Goal: Task Accomplishment & Management: Complete application form

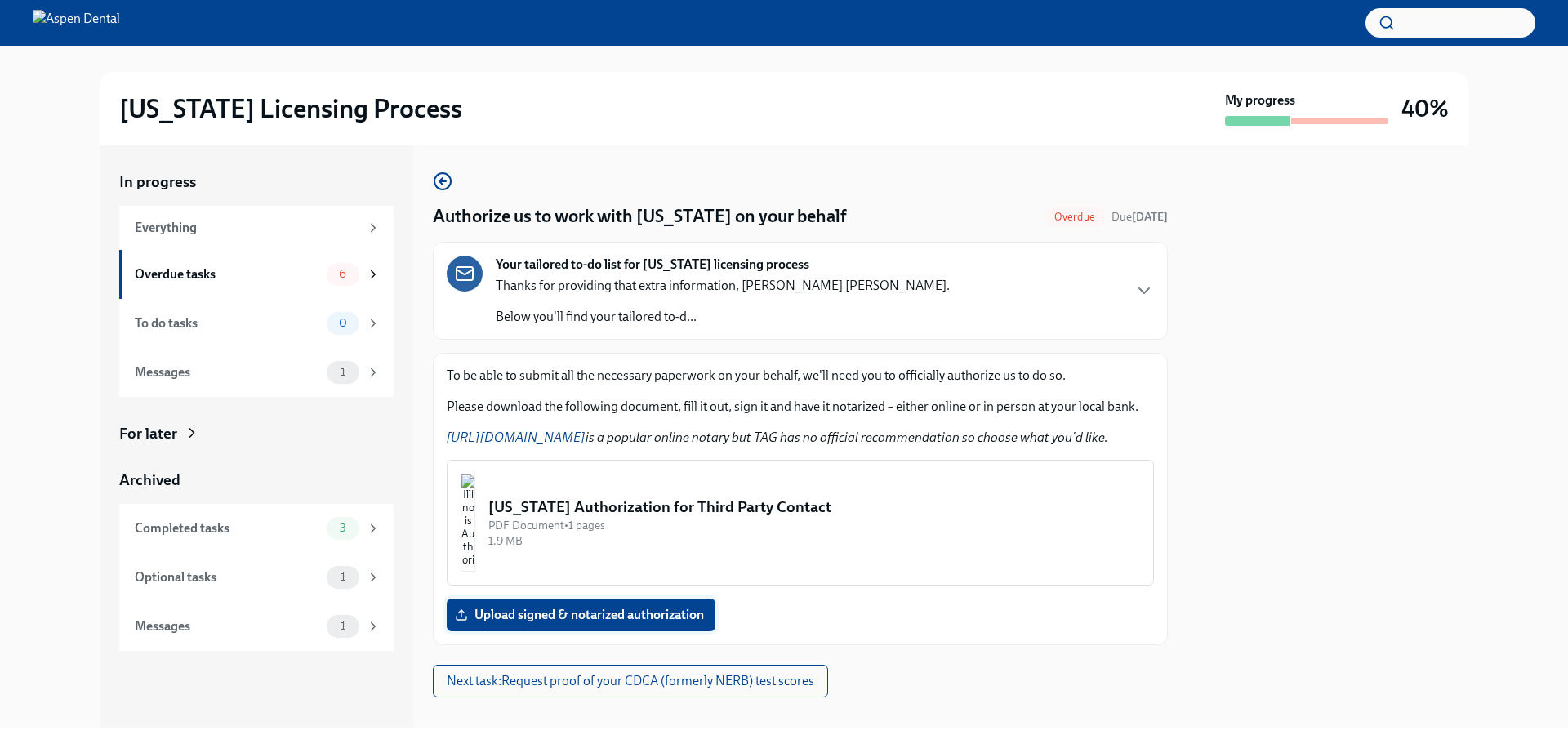
click at [616, 617] on span "Upload signed & notarized authorization" at bounding box center [581, 615] width 246 height 16
click at [0, 0] on input "Upload signed & notarized authorization" at bounding box center [0, 0] width 0 height 0
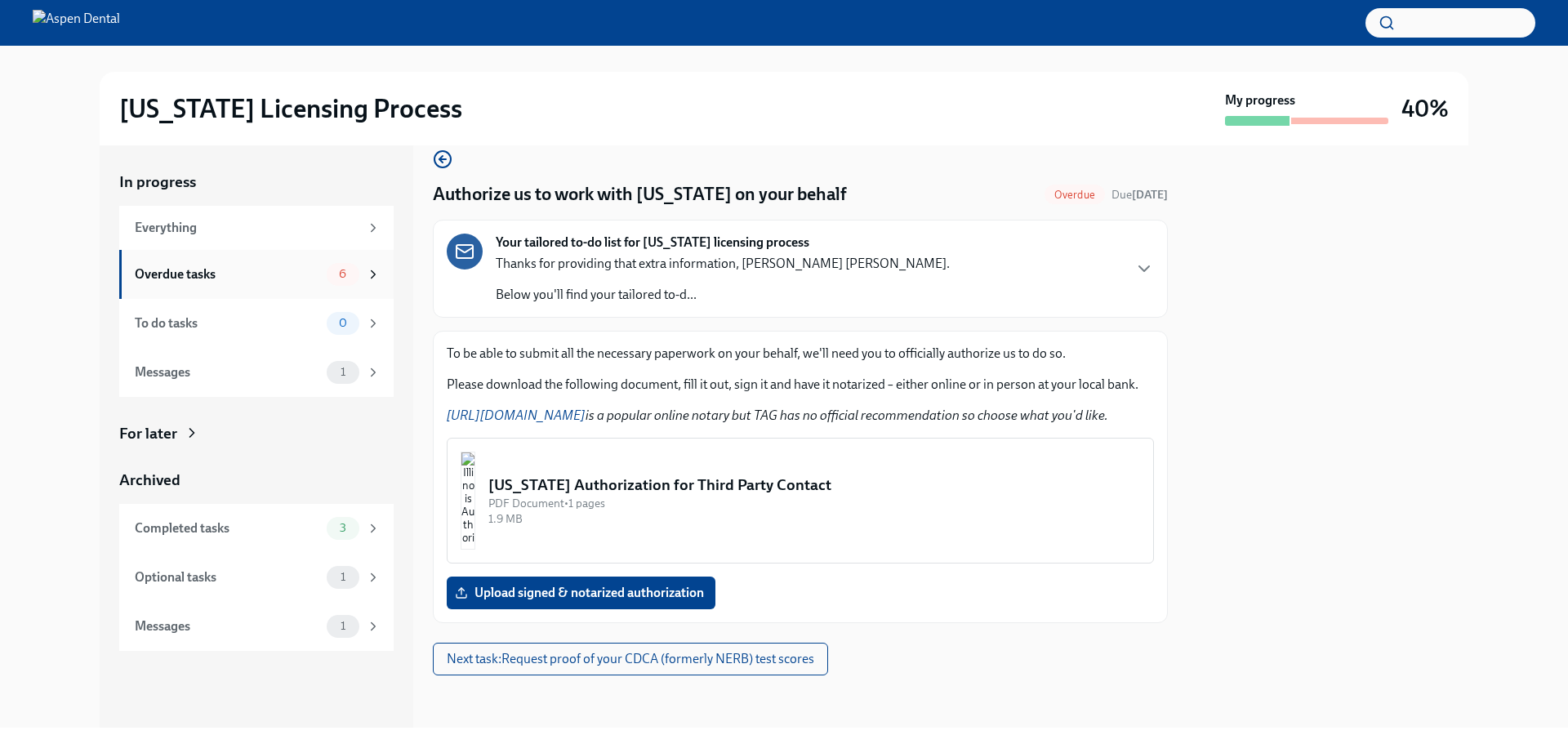
click at [356, 281] on div "6" at bounding box center [342, 275] width 33 height 23
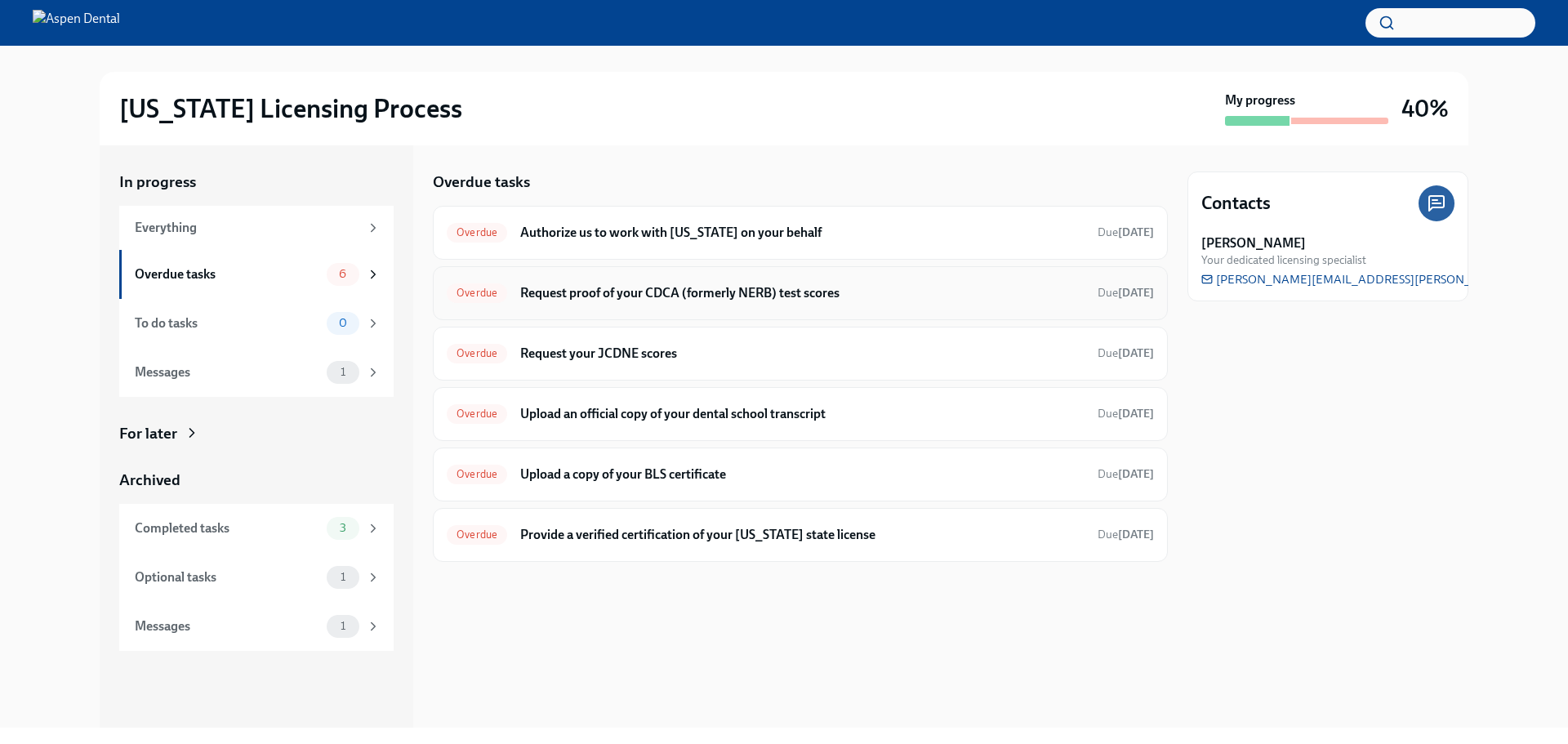
click at [676, 286] on h6 "Request proof of your CDCA (formerly NERB) test scores" at bounding box center [802, 294] width 565 height 18
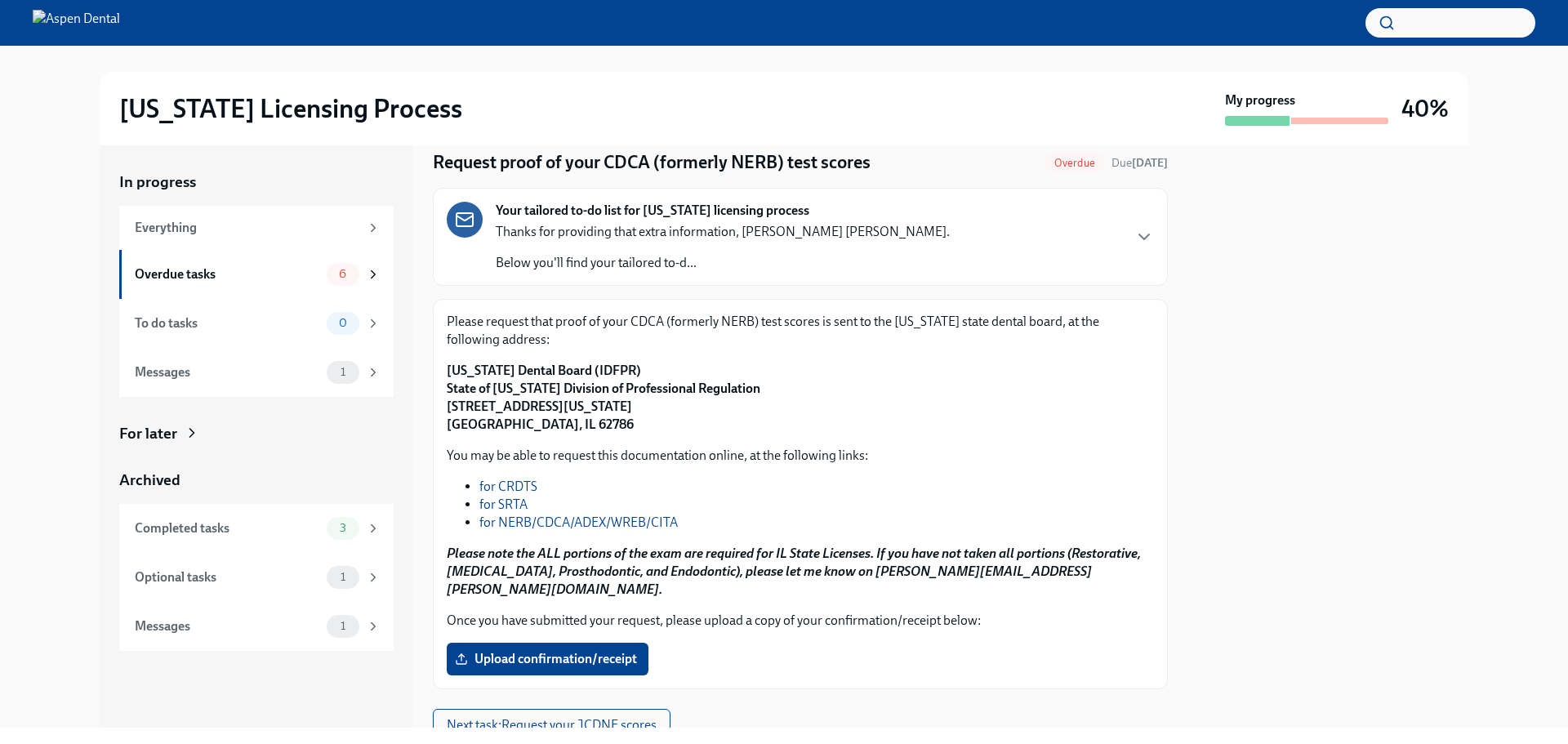
scroll to position [102, 0]
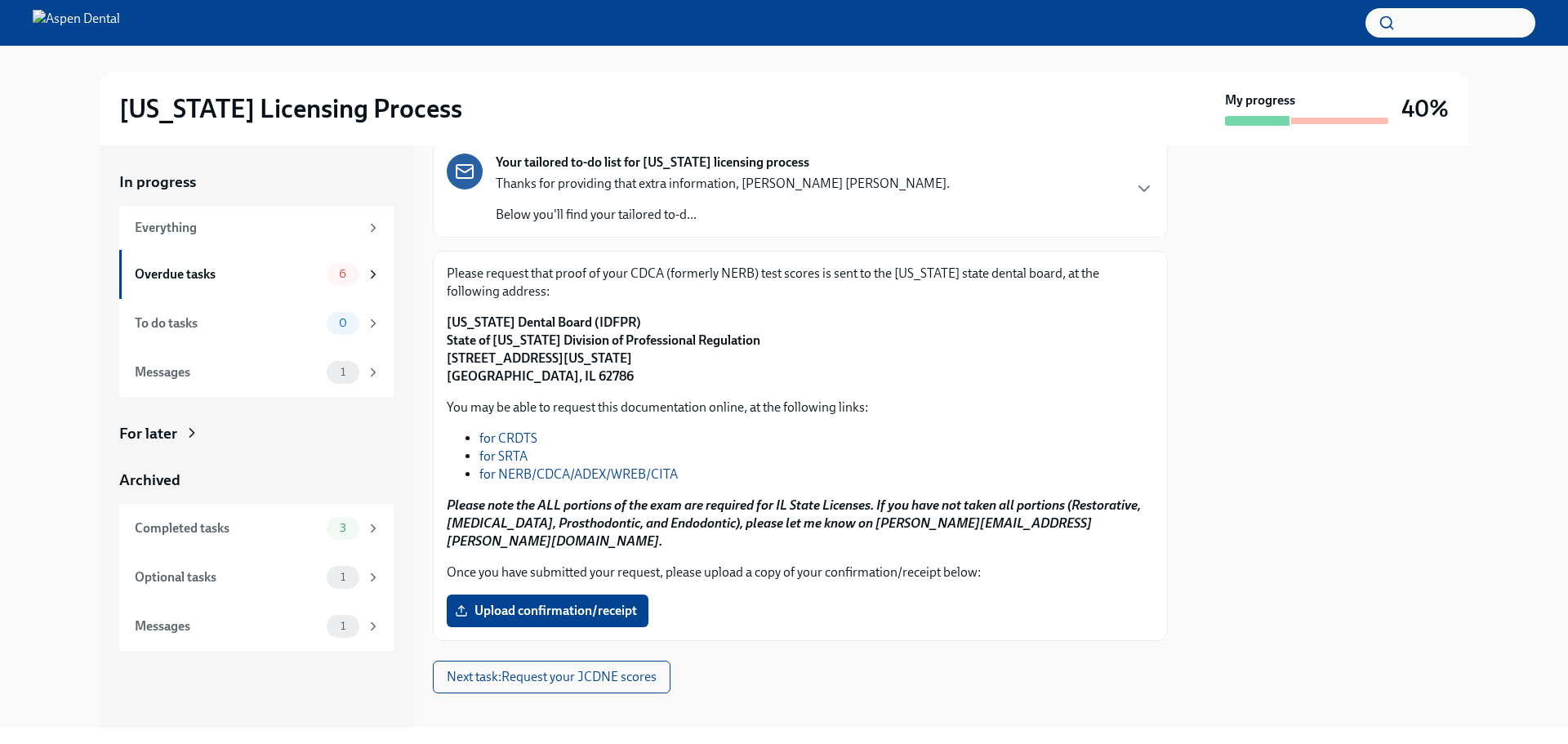
click at [481, 476] on link "for NERB/CDCA/ADEX/WREB/CITA" at bounding box center [579, 474] width 199 height 16
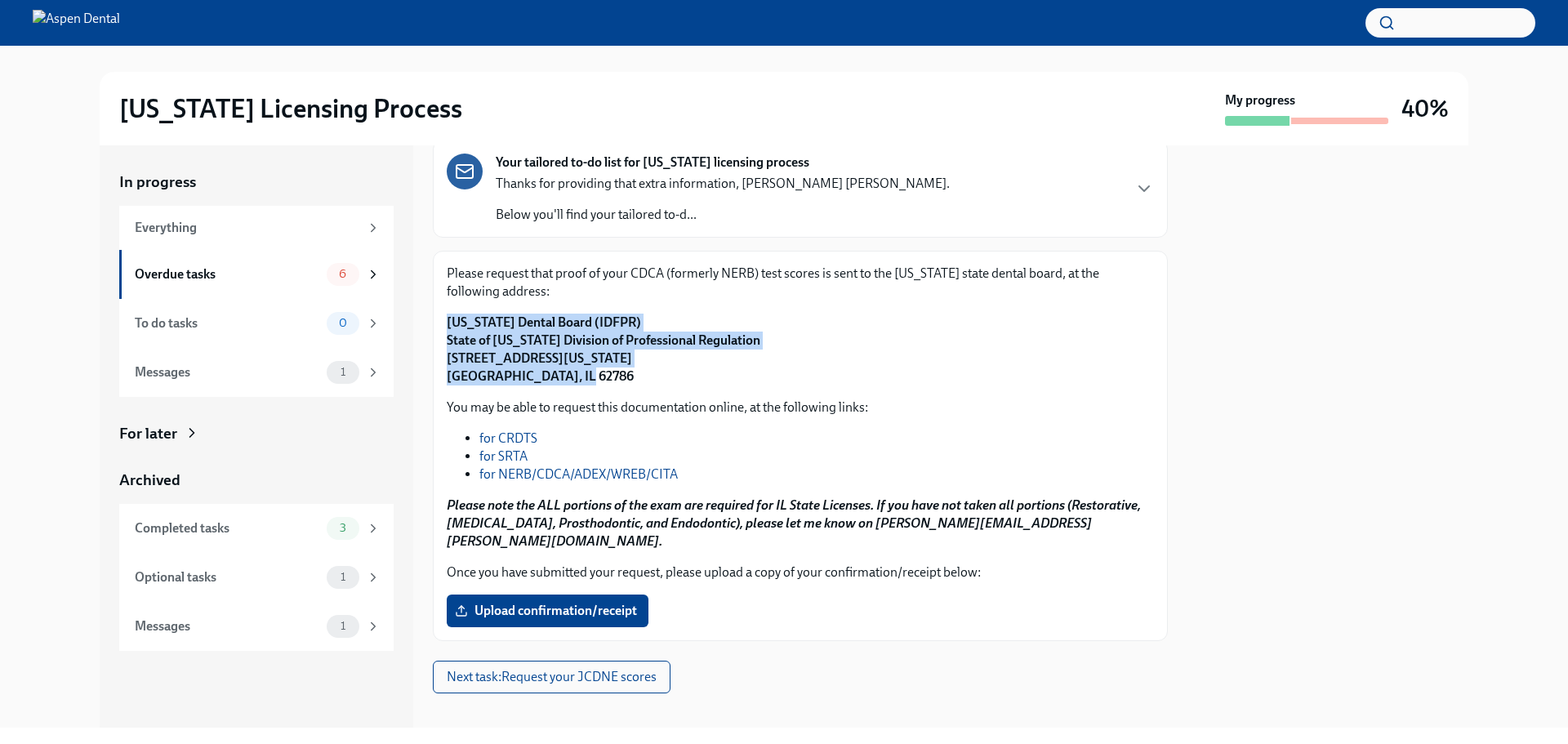
drag, startPoint x: 448, startPoint y: 320, endPoint x: 617, endPoint y: 380, distance: 179.3
click at [617, 380] on p "[US_STATE] Dental Board (IDFPR) State of [US_STATE] Division of Professional Re…" at bounding box center [800, 349] width 707 height 72
copy strong "[US_STATE] Dental Board (IDFPR) State of [US_STATE] Division of Professional Re…"
click at [545, 472] on link "for NERB/CDCA/ADEX/WREB/CITA" at bounding box center [579, 474] width 199 height 16
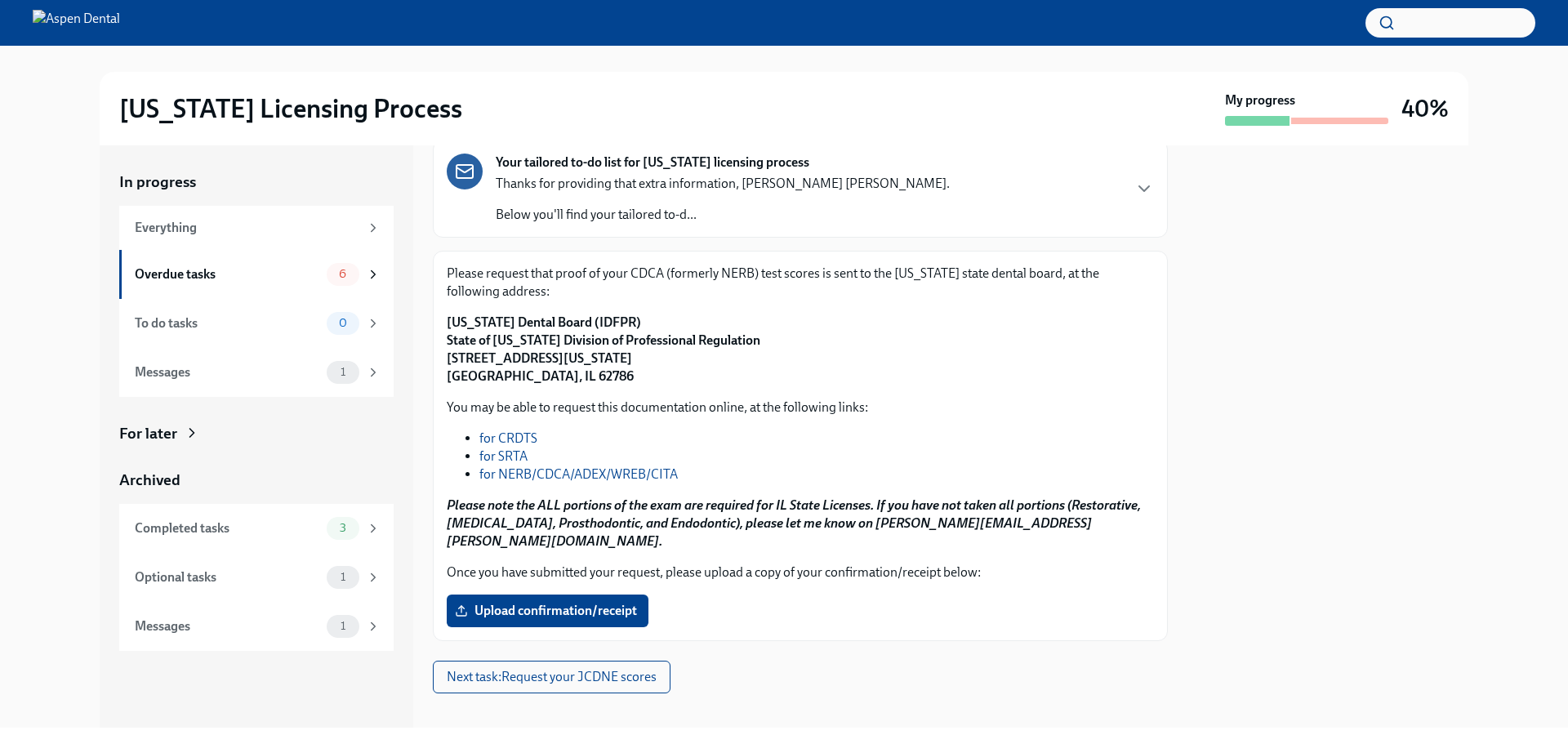
click at [838, 564] on p "Once you have submitted your request, please upload a copy of your confirmation…" at bounding box center [800, 573] width 707 height 18
click at [353, 263] on div "6" at bounding box center [353, 275] width 54 height 23
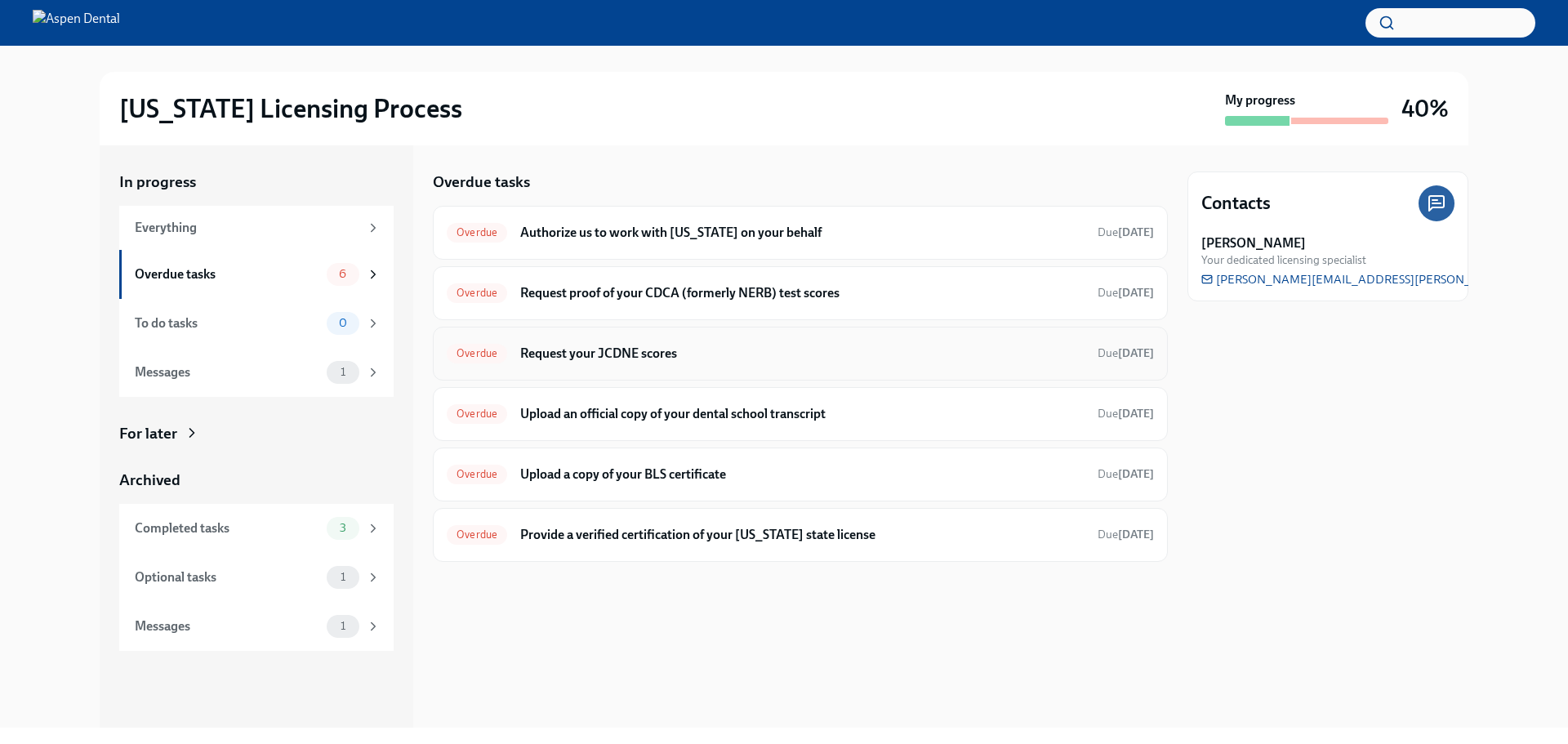
click at [1112, 351] on span "Due [DATE]" at bounding box center [1126, 354] width 57 height 14
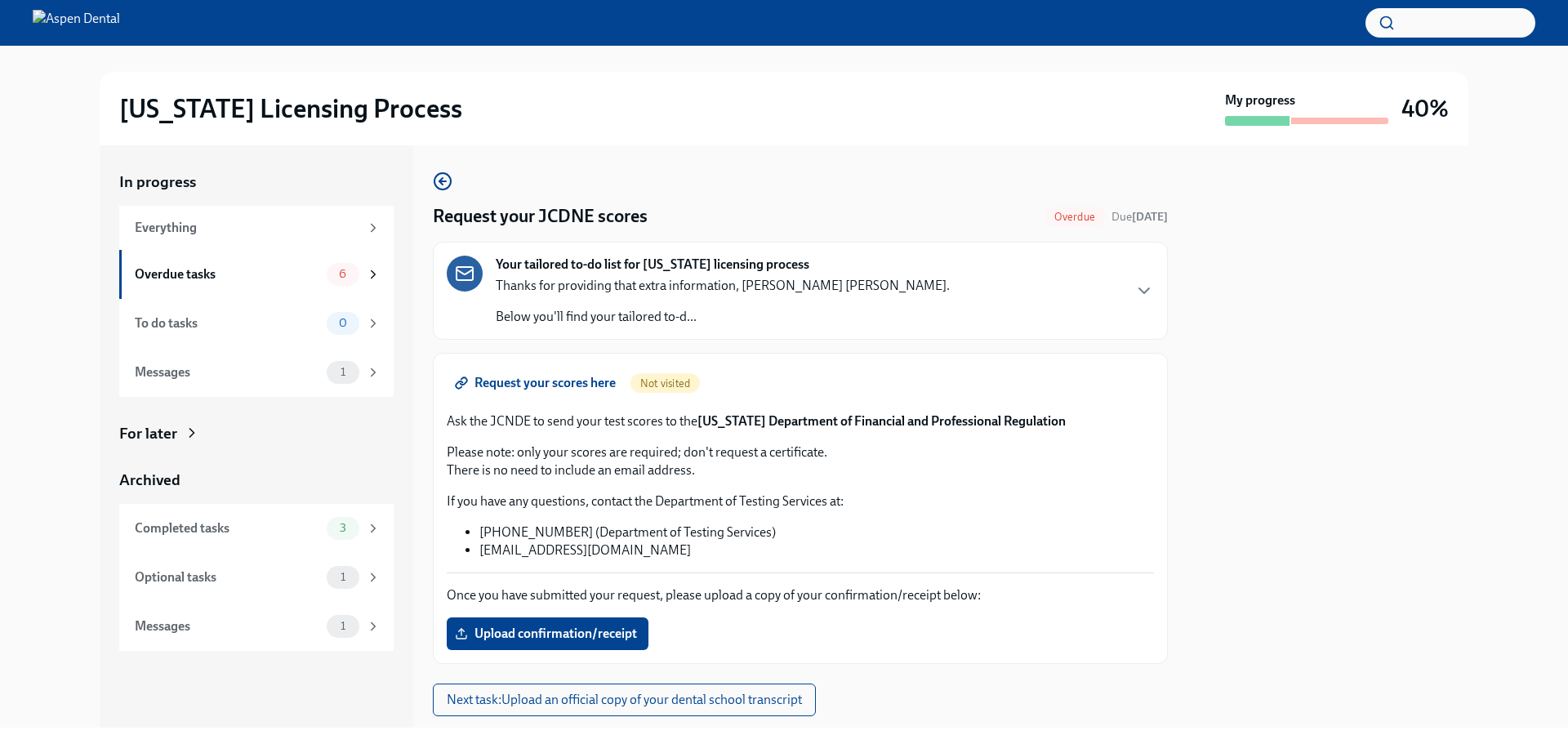
click at [1143, 295] on div "Your tailored to-do list for [US_STATE] licensing process Thanks for providing …" at bounding box center [800, 291] width 735 height 98
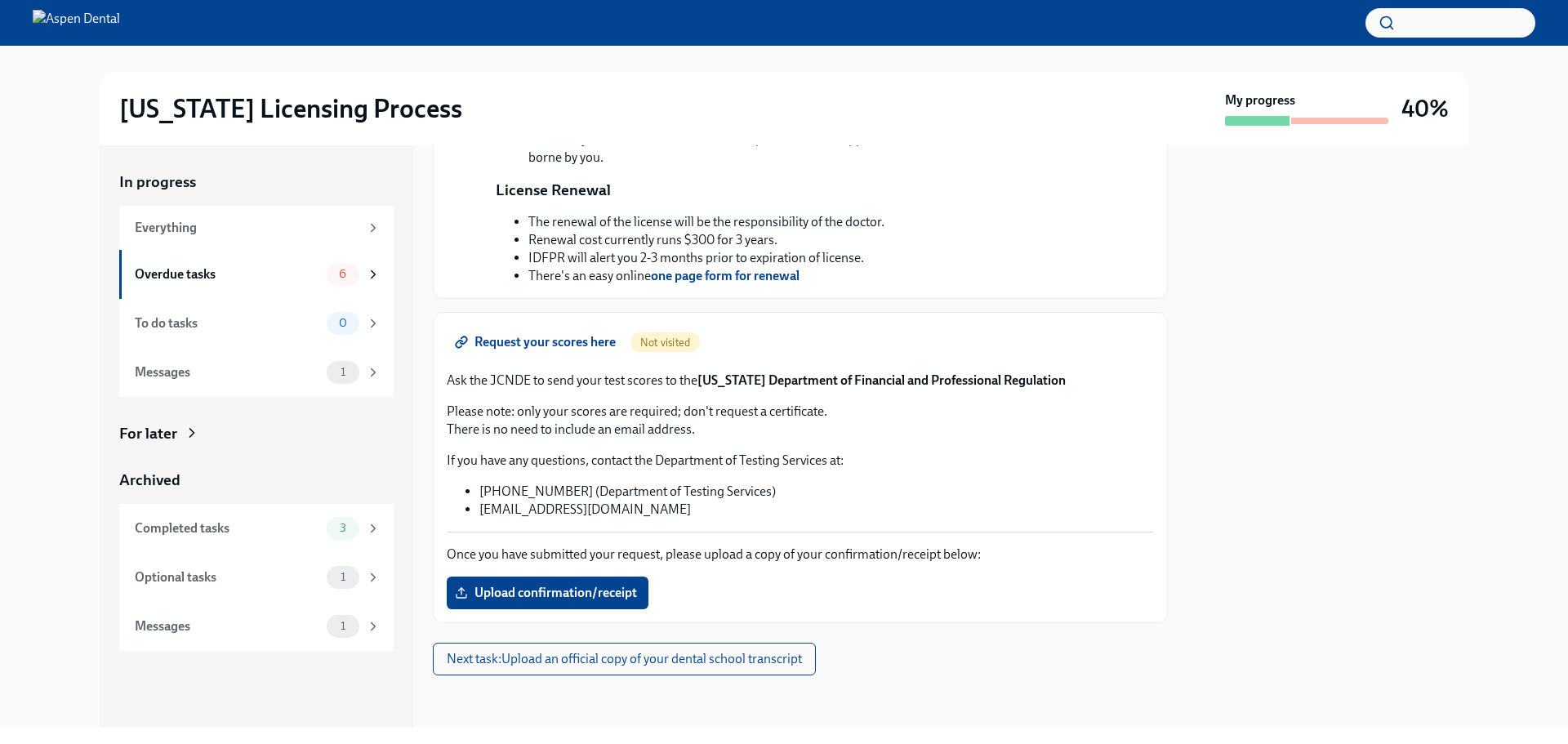
scroll to position [650, 0]
click at [275, 278] on div "Overdue tasks" at bounding box center [227, 274] width 185 height 18
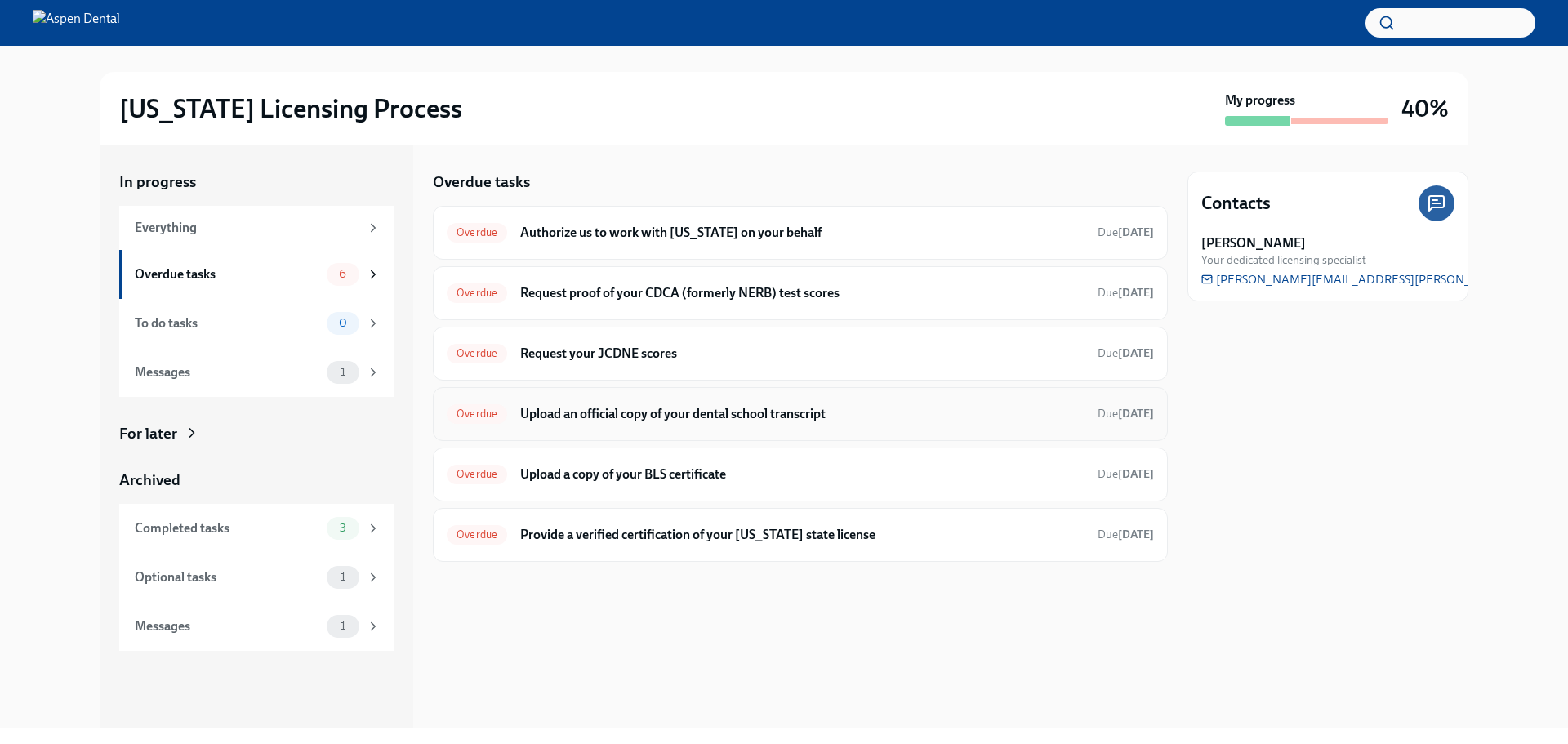
click at [615, 409] on h6 "Upload an official copy of your dental school transcript" at bounding box center [802, 414] width 565 height 18
